Goal: Information Seeking & Learning: Learn about a topic

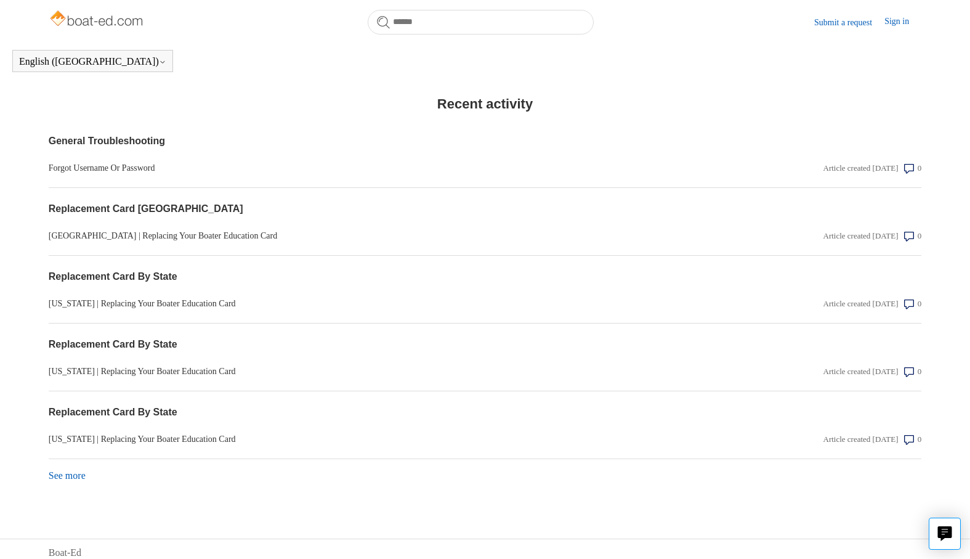
scroll to position [947, 0]
click at [940, 534] on icon "Live chat" at bounding box center [945, 532] width 14 height 12
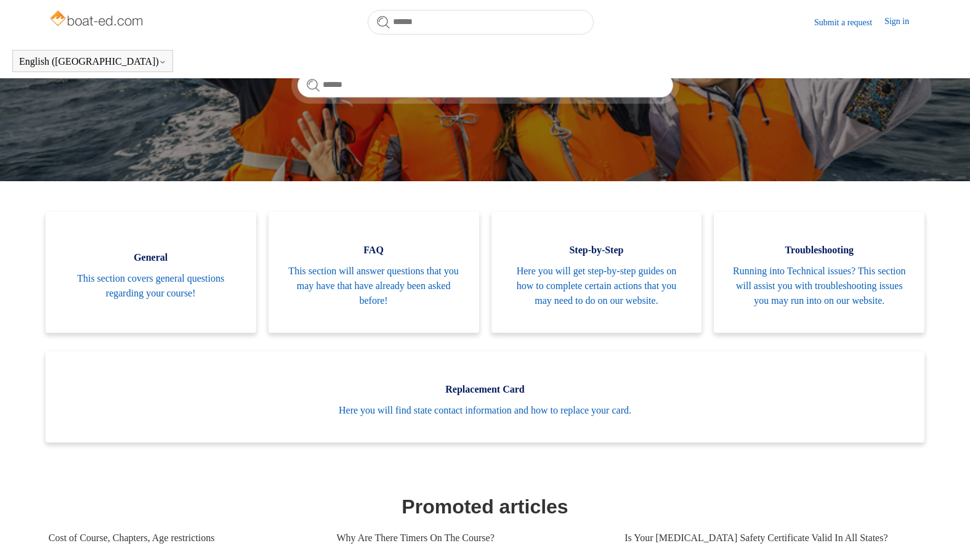
scroll to position [0, 0]
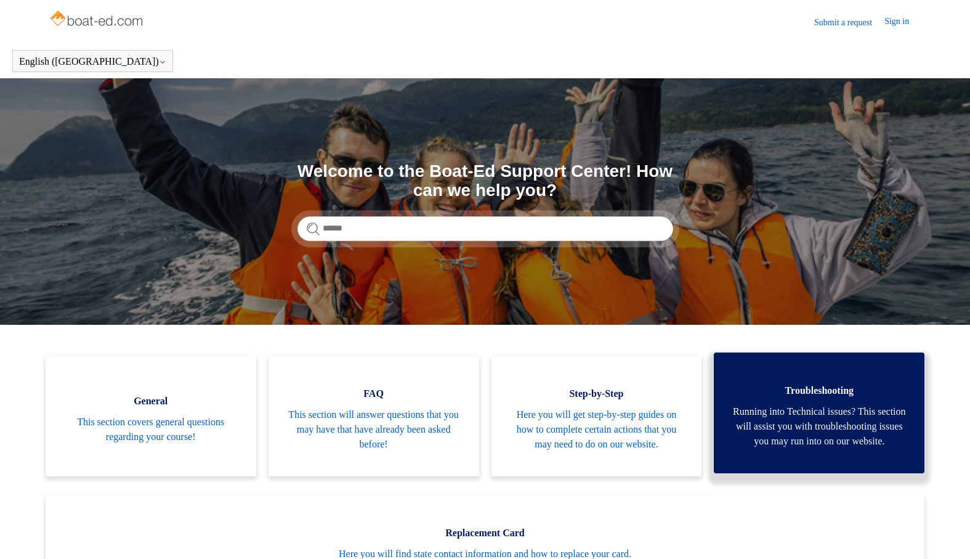
click at [814, 408] on span "Running into Technical issues? This section will assist you with troubleshootin…" at bounding box center [820, 426] width 174 height 44
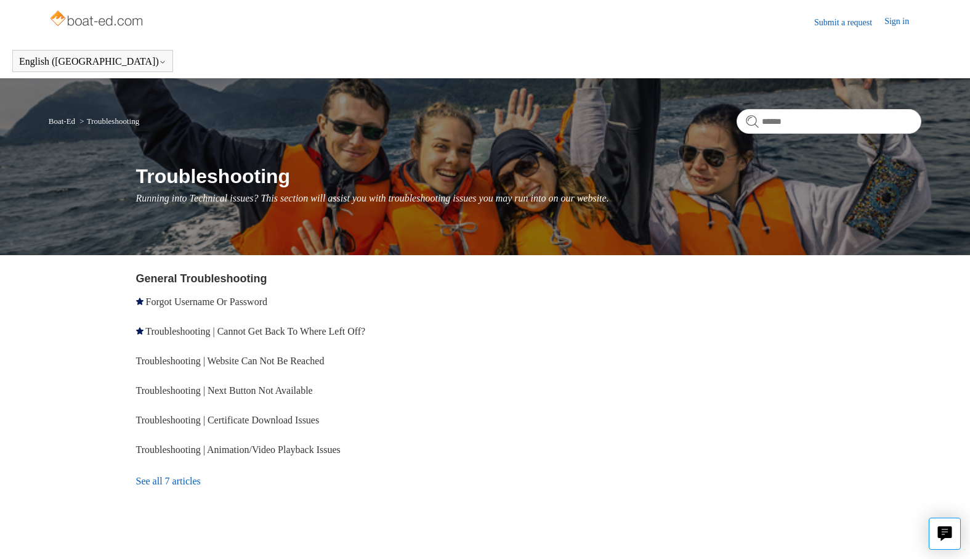
click at [895, 22] on link "Sign in" at bounding box center [903, 22] width 37 height 15
